Goal: Navigation & Orientation: Find specific page/section

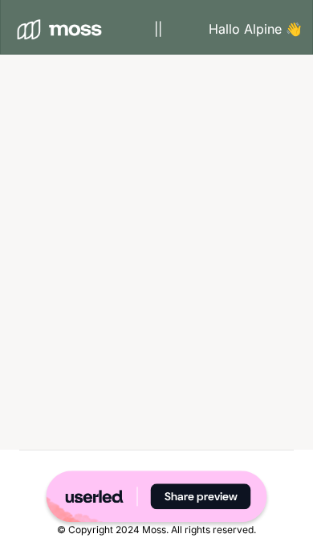
scroll to position [4961, 0]
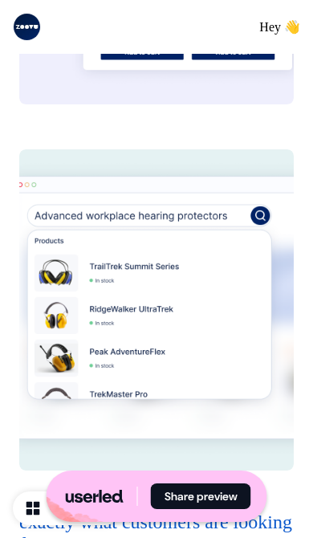
scroll to position [1689, 0]
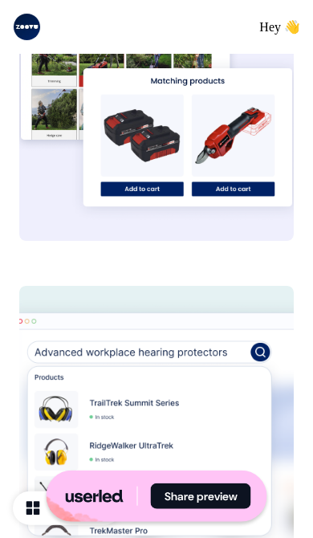
click at [212, 432] on img at bounding box center [156, 446] width 274 height 321
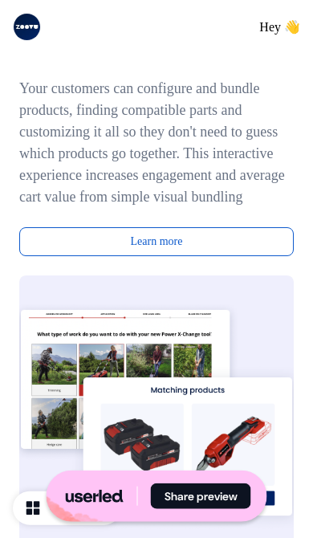
scroll to position [1187, 0]
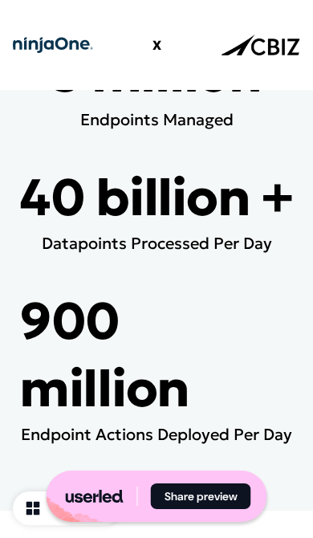
scroll to position [3213, 0]
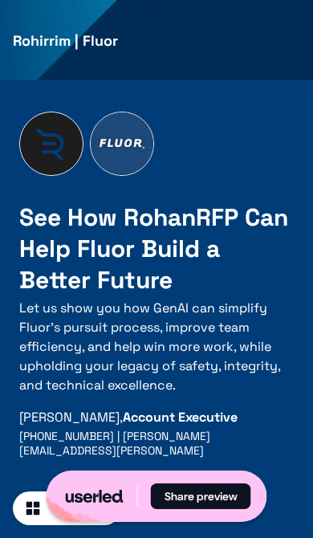
scroll to position [6786, 0]
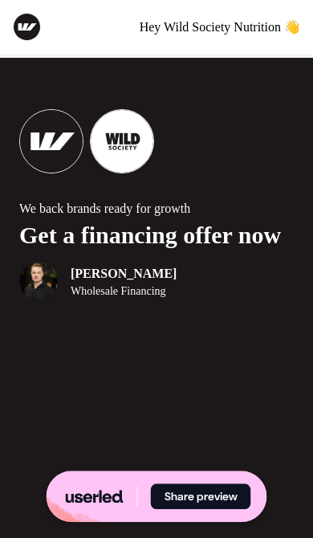
scroll to position [4178, 0]
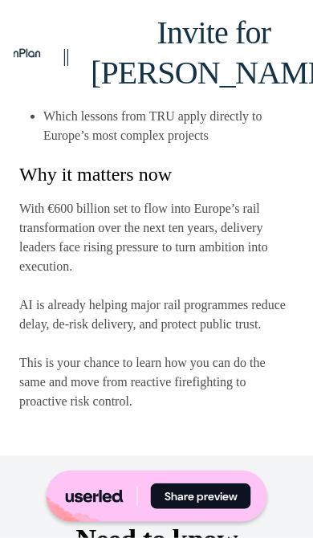
scroll to position [2180, 0]
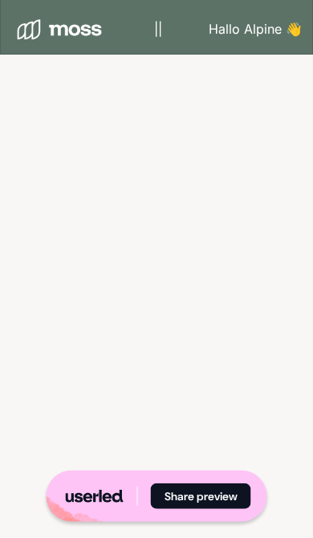
scroll to position [4849, 0]
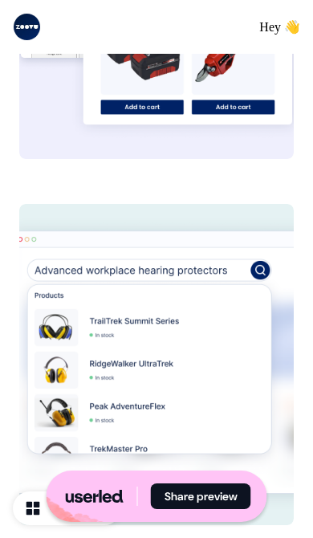
scroll to position [1764, 0]
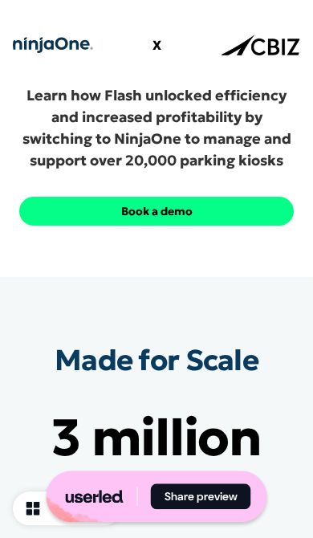
scroll to position [2959, 0]
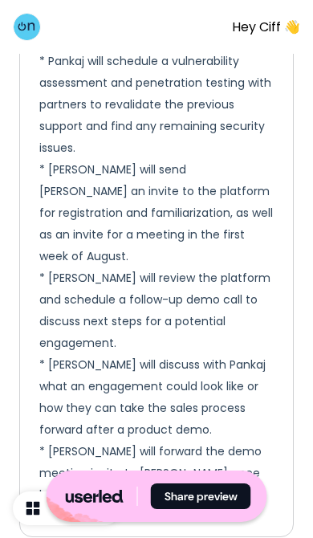
scroll to position [1438, 0]
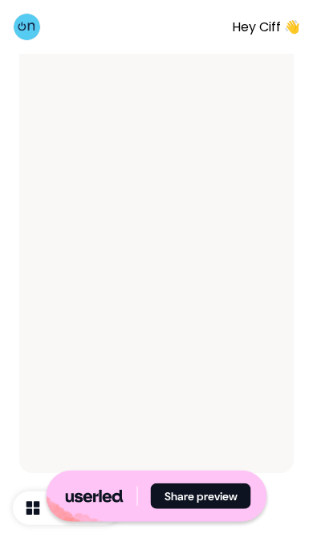
scroll to position [2366, 0]
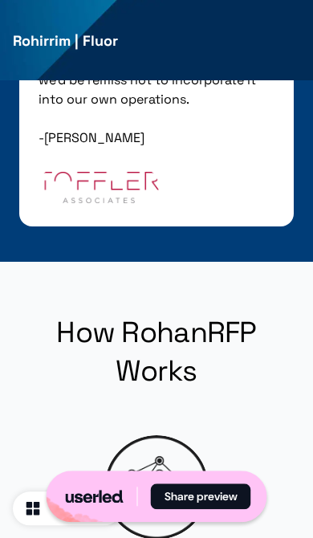
scroll to position [3929, 0]
